Goal: Navigation & Orientation: Find specific page/section

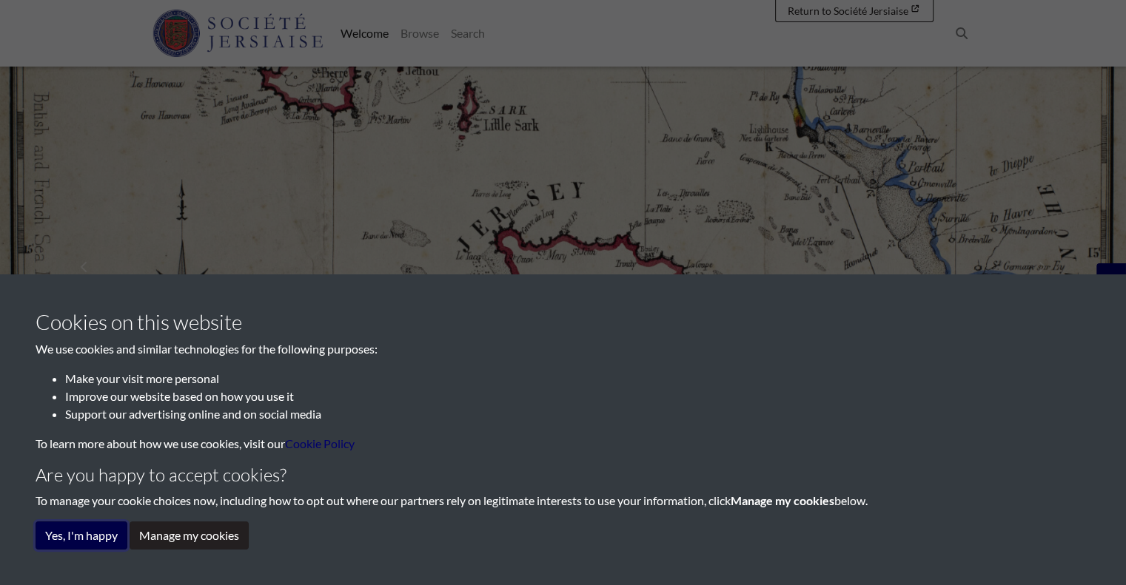
click at [73, 538] on button "Yes, I'm happy" at bounding box center [82, 536] width 92 height 28
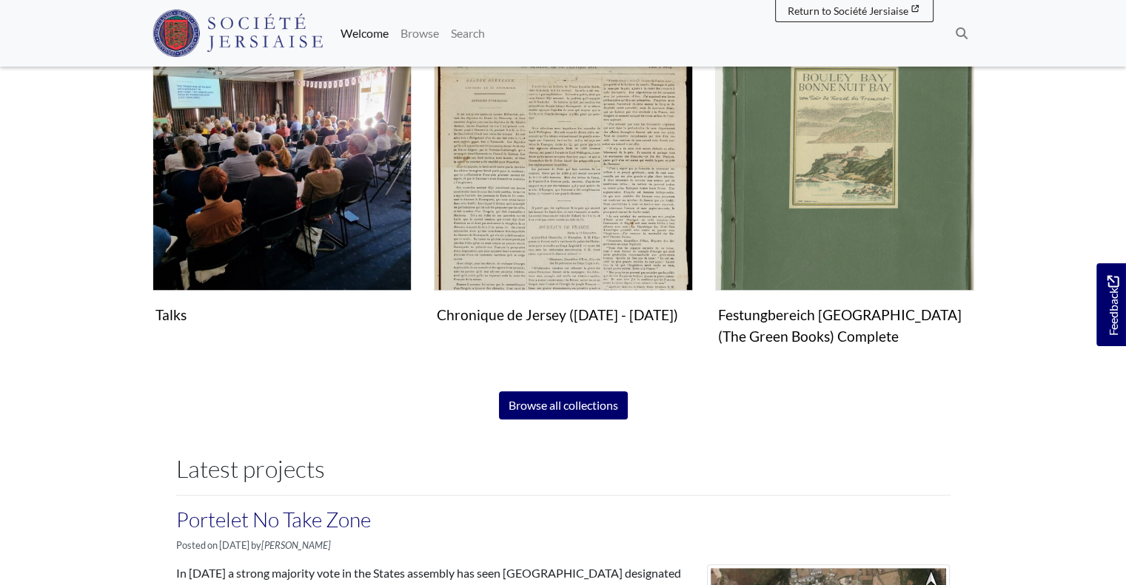
scroll to position [966, 0]
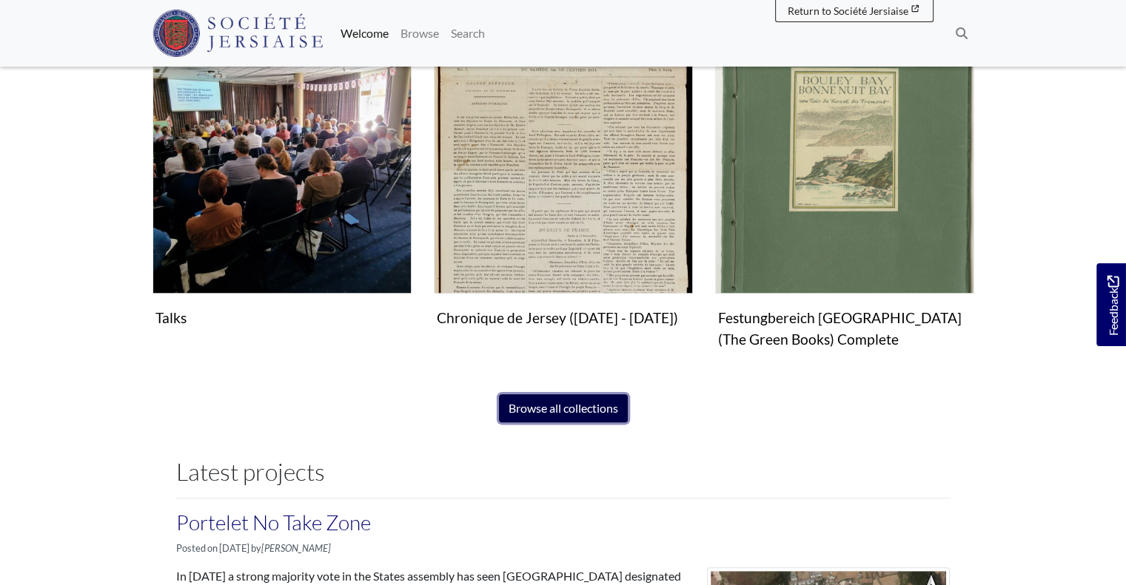
click at [556, 401] on link "Browse all collections" at bounding box center [563, 408] width 129 height 28
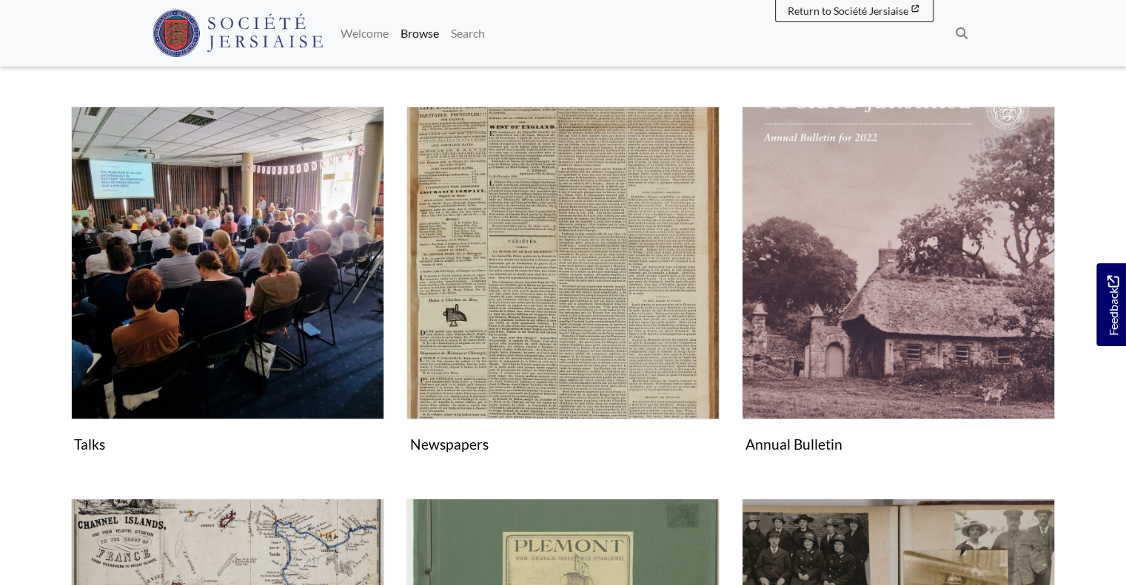
scroll to position [218, 0]
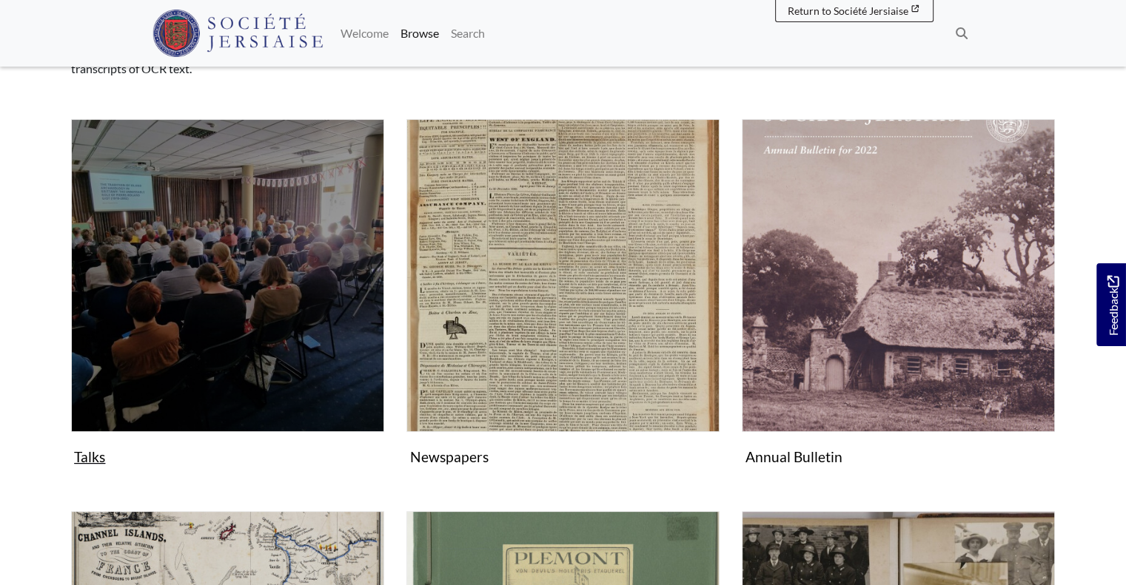
click at [206, 295] on img "Subcollection" at bounding box center [227, 275] width 313 height 313
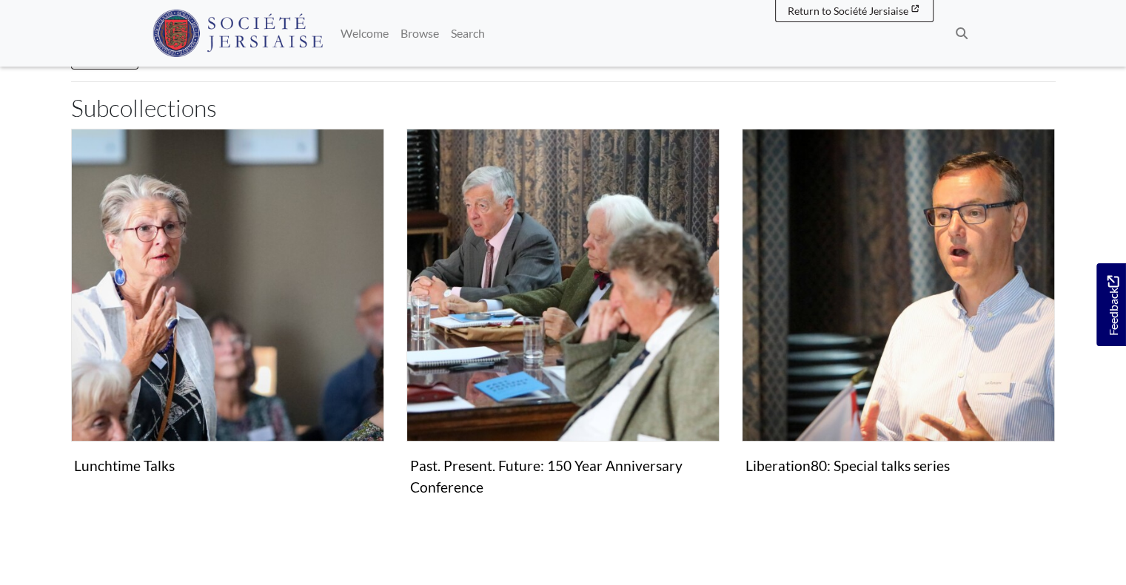
scroll to position [191, 0]
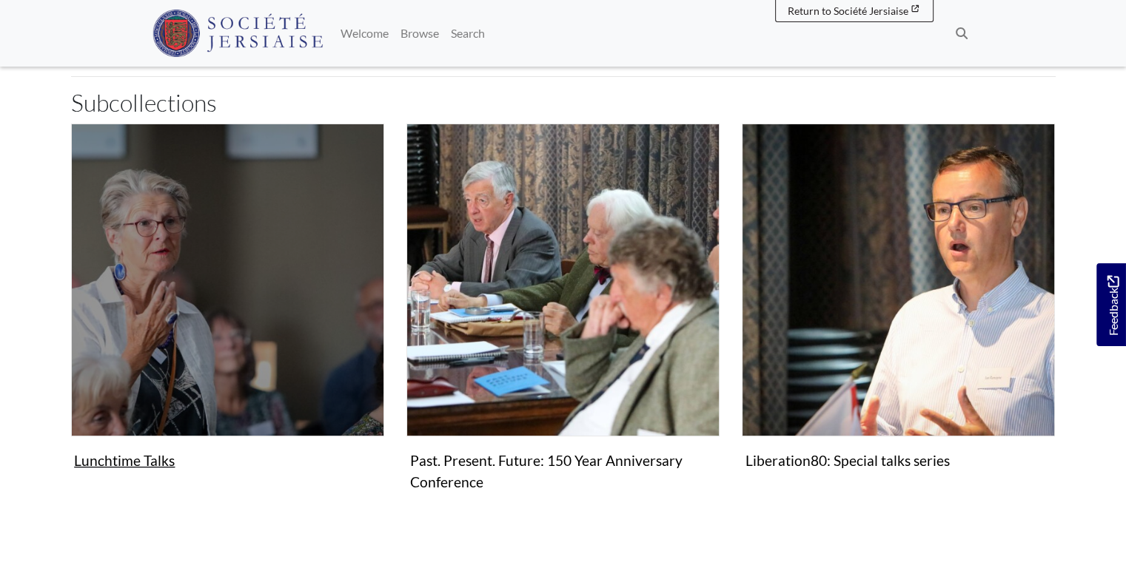
click at [284, 264] on img "Subcollection" at bounding box center [227, 280] width 313 height 313
